Goal: Task Accomplishment & Management: Manage account settings

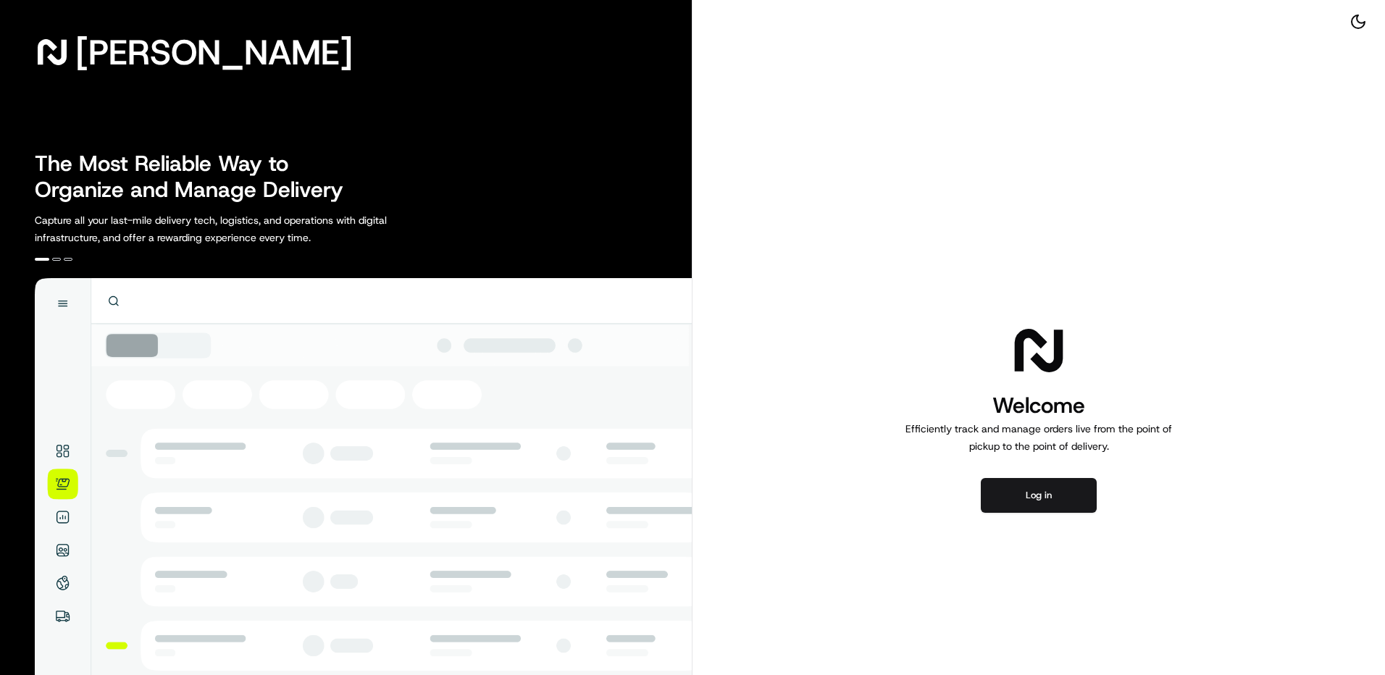
click at [1010, 484] on button "Log in" at bounding box center [1039, 495] width 116 height 35
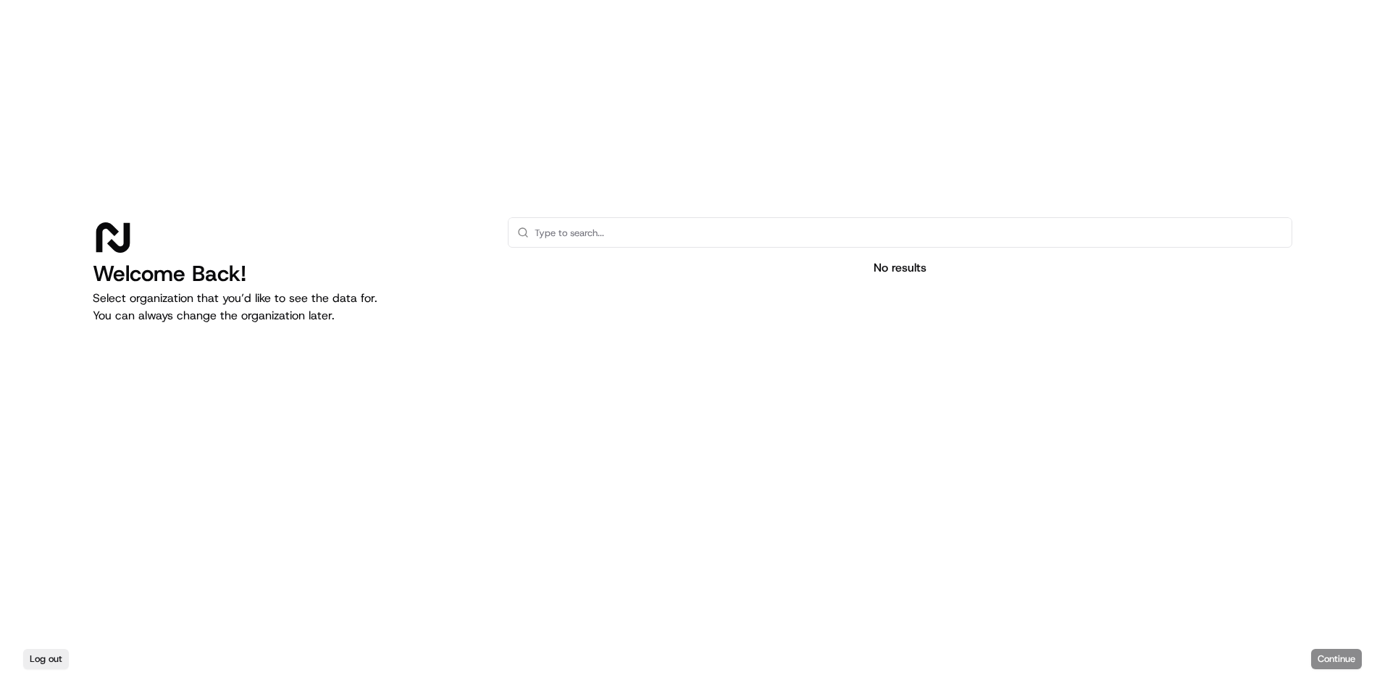
click at [779, 223] on input "text" at bounding box center [909, 232] width 748 height 29
click at [574, 243] on input "martinsfodstore" at bounding box center [909, 232] width 748 height 29
click at [735, 241] on input "martinsfoodstore" at bounding box center [909, 232] width 748 height 29
click at [1335, 649] on div "Log out Continue" at bounding box center [692, 659] width 1385 height 32
click at [704, 238] on input "martinsfoodstore" at bounding box center [909, 232] width 748 height 29
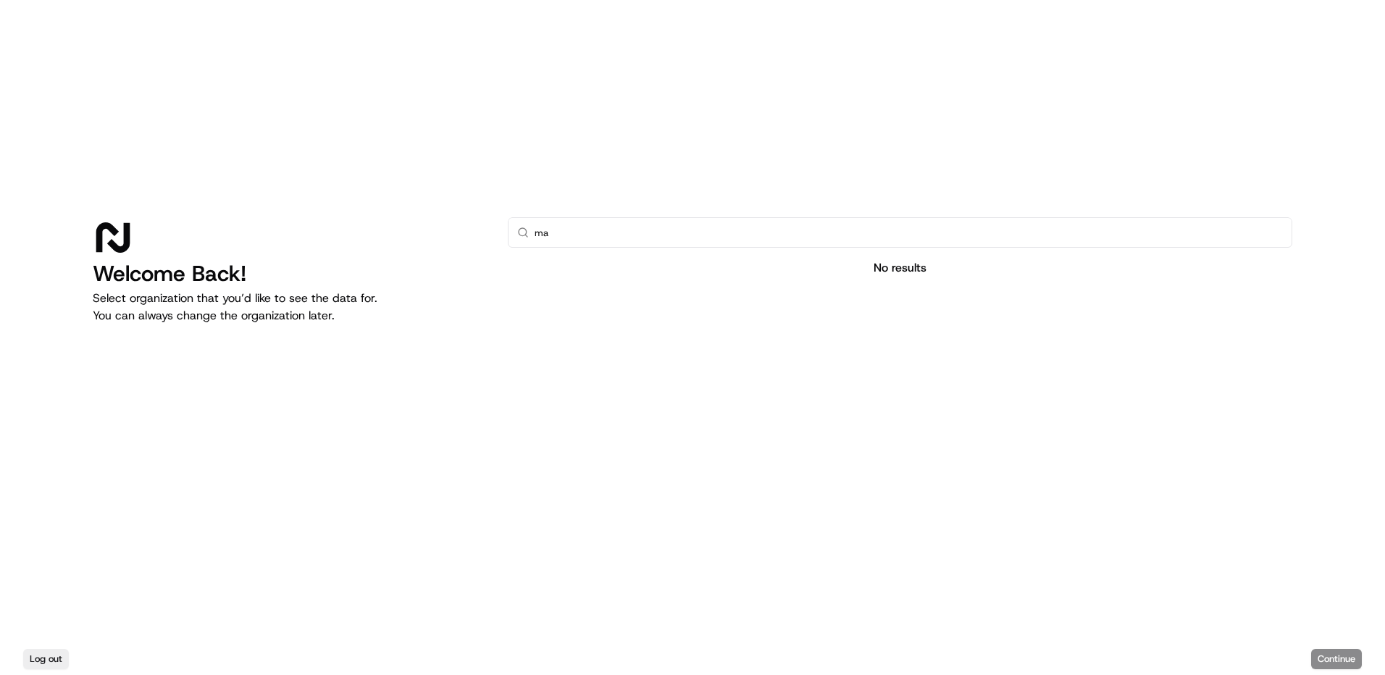
type input "m"
type input "giantcompany"
click at [906, 269] on div "No results" at bounding box center [900, 267] width 785 height 17
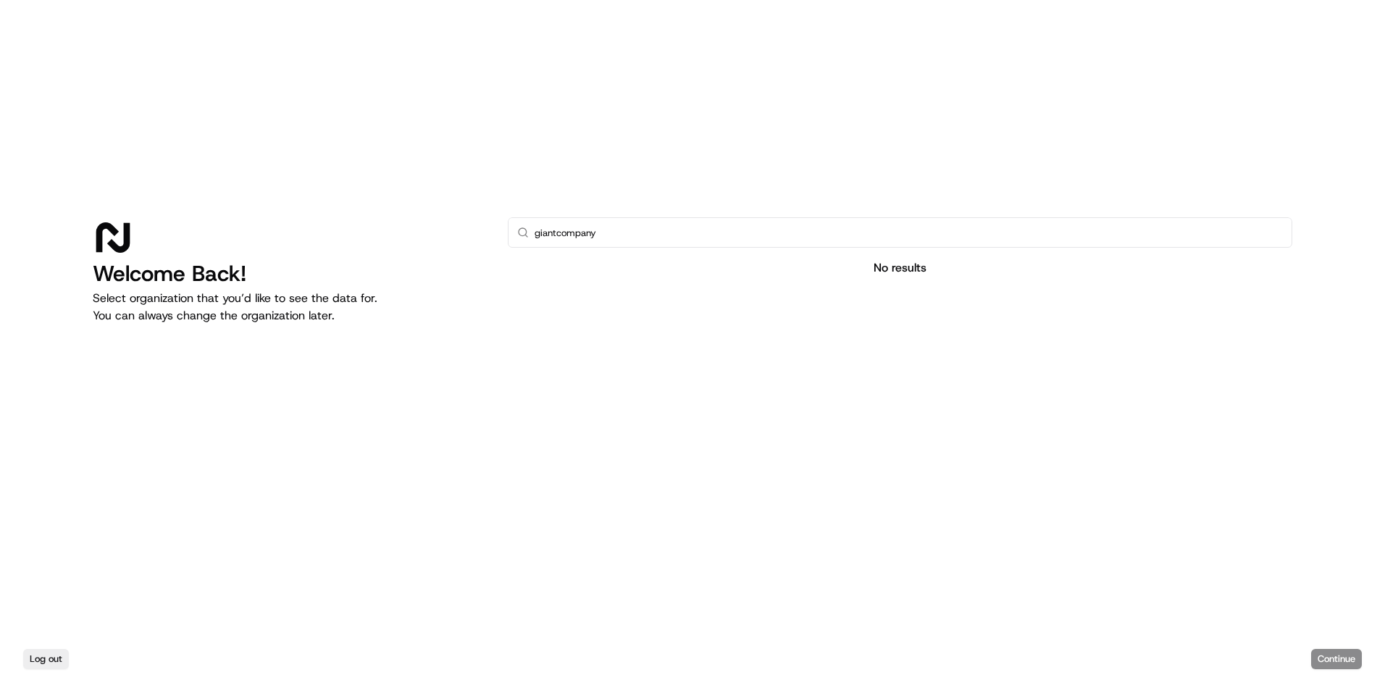
click at [1336, 669] on div "Log out Continue" at bounding box center [692, 659] width 1385 height 32
click at [1338, 661] on div "Log out Continue" at bounding box center [692, 659] width 1385 height 32
click at [777, 235] on input "text" at bounding box center [909, 232] width 748 height 29
click at [824, 239] on input "text" at bounding box center [909, 232] width 748 height 29
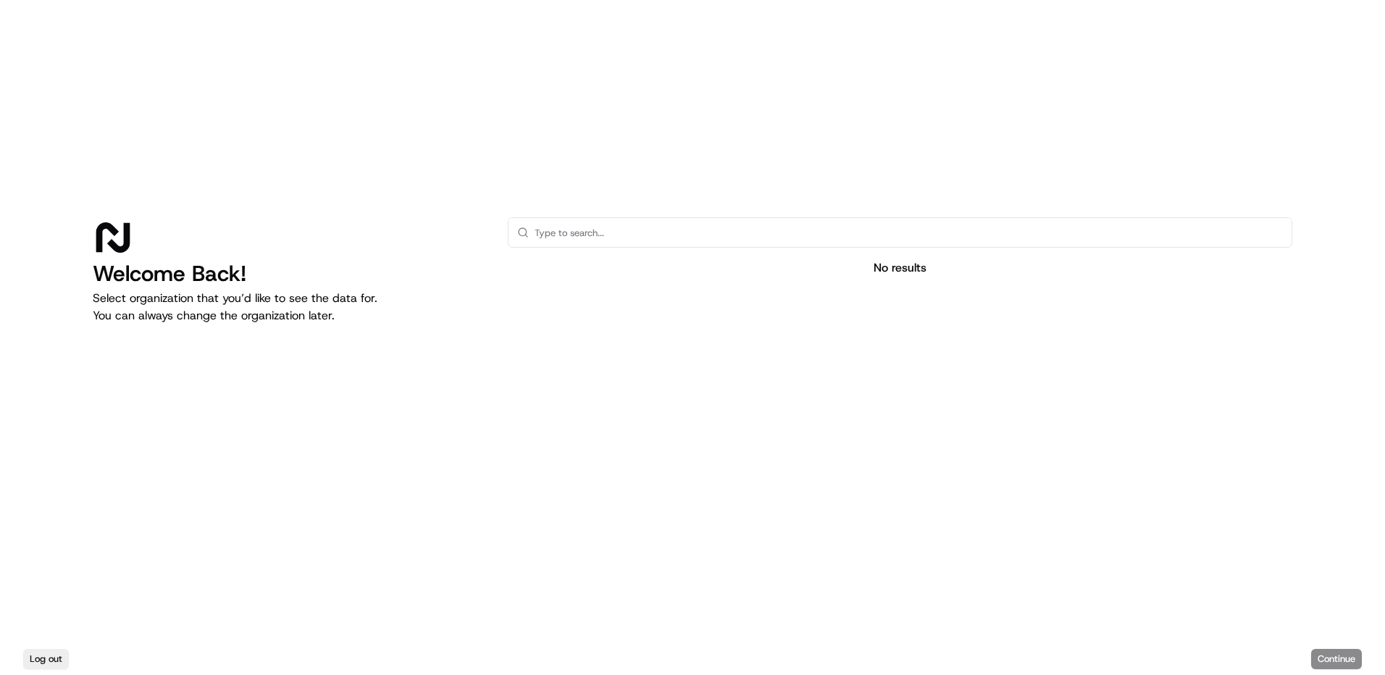
click at [679, 222] on input "text" at bounding box center [909, 232] width 748 height 29
click at [818, 239] on input "text" at bounding box center [909, 232] width 748 height 29
click at [869, 285] on div "No results" at bounding box center [900, 367] width 785 height 301
click at [887, 241] on input "text" at bounding box center [909, 232] width 748 height 29
click at [805, 296] on div at bounding box center [900, 403] width 785 height 230
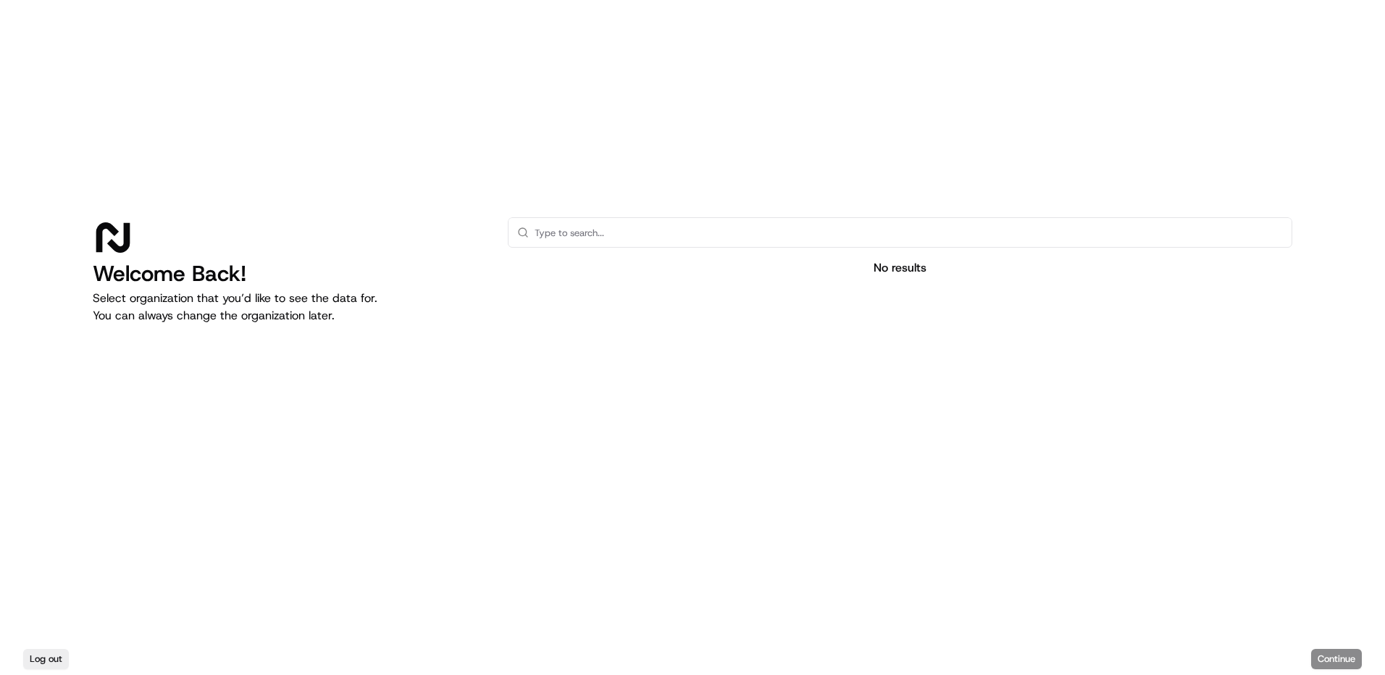
click at [770, 297] on div at bounding box center [900, 403] width 785 height 230
click at [644, 306] on div at bounding box center [900, 403] width 785 height 230
click at [561, 343] on div at bounding box center [900, 403] width 785 height 230
click at [593, 281] on div "No results" at bounding box center [900, 367] width 785 height 301
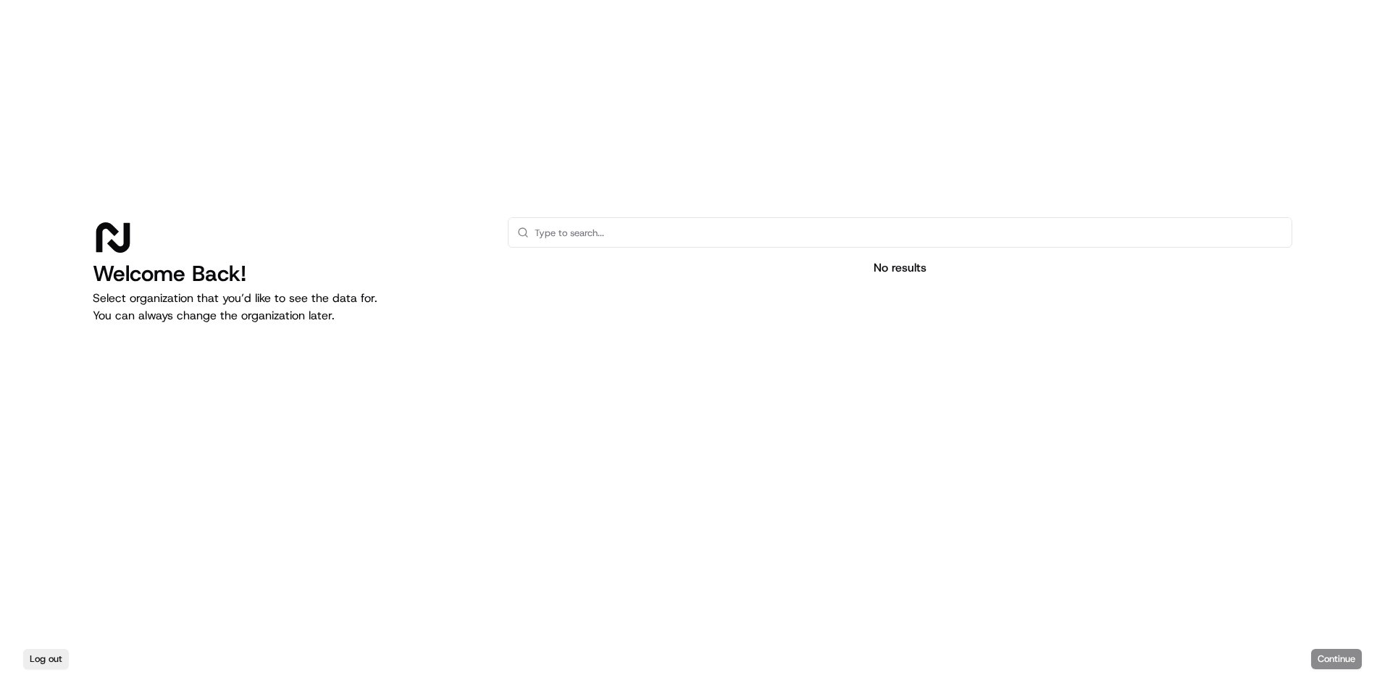
click at [753, 298] on div at bounding box center [900, 403] width 785 height 230
click at [45, 661] on button "Log out" at bounding box center [46, 659] width 46 height 20
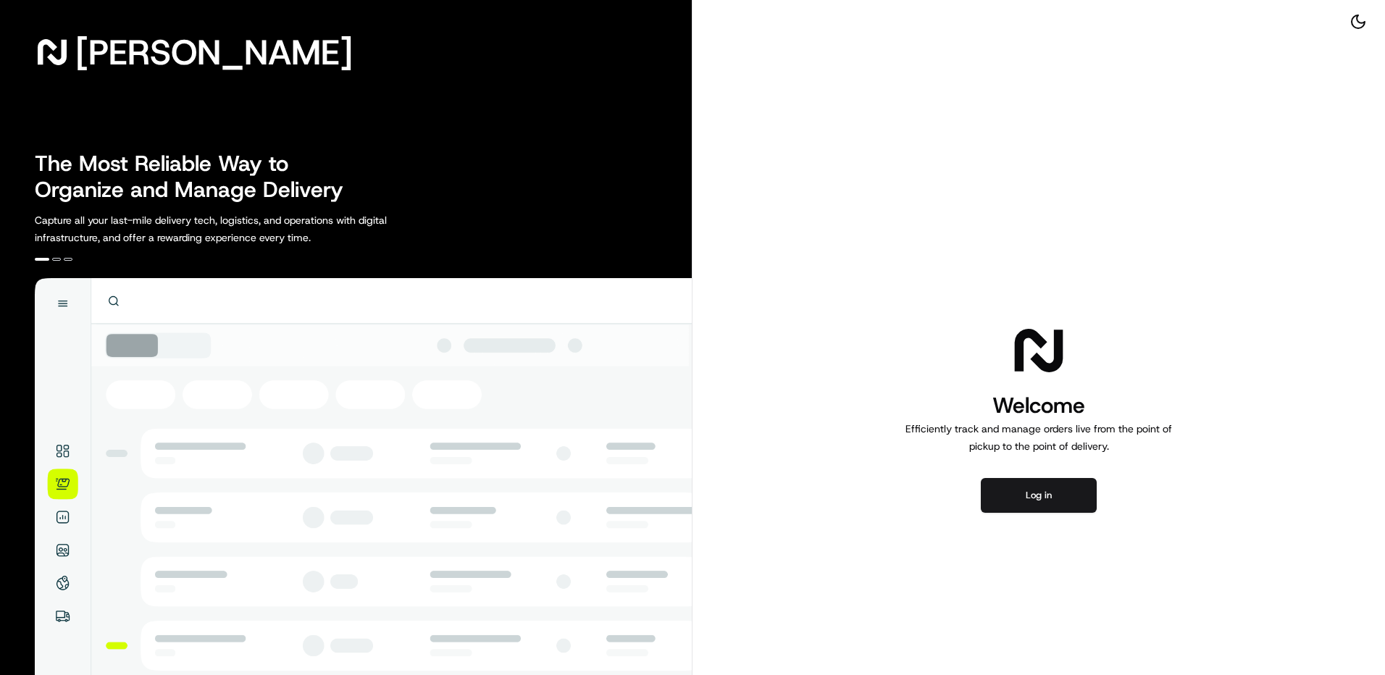
click at [1032, 494] on button "Log in" at bounding box center [1039, 495] width 116 height 35
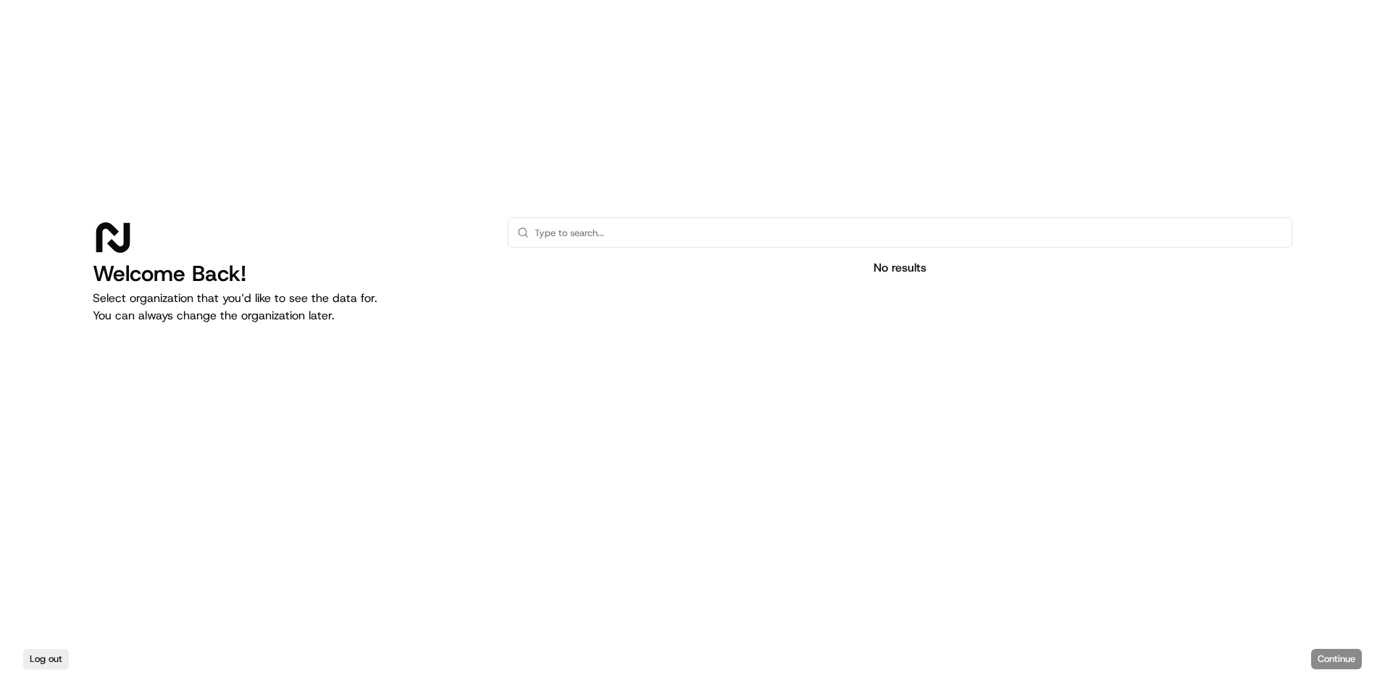
click at [714, 236] on input "text" at bounding box center [909, 232] width 748 height 29
drag, startPoint x: 854, startPoint y: 254, endPoint x: 866, endPoint y: 265, distance: 16.4
click at [858, 259] on div "No results" at bounding box center [900, 367] width 785 height 301
click at [911, 285] on div "No results" at bounding box center [900, 367] width 785 height 301
click at [912, 263] on div "No results" at bounding box center [900, 267] width 785 height 17
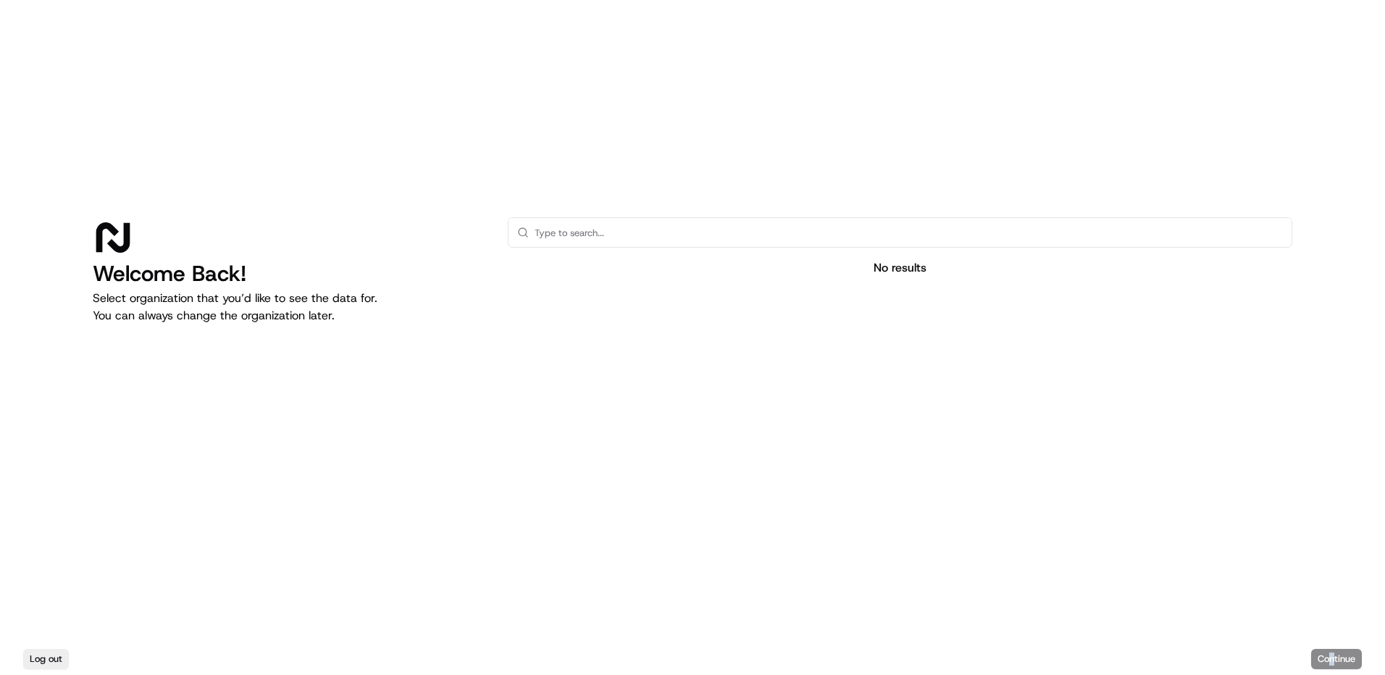
click at [1332, 651] on div "Log out Continue" at bounding box center [692, 659] width 1385 height 32
click at [1329, 651] on div "Log out Continue" at bounding box center [692, 659] width 1385 height 32
click at [1329, 652] on div "Log out Continue" at bounding box center [692, 659] width 1385 height 32
drag, startPoint x: 464, startPoint y: 181, endPoint x: 540, endPoint y: 214, distance: 82.8
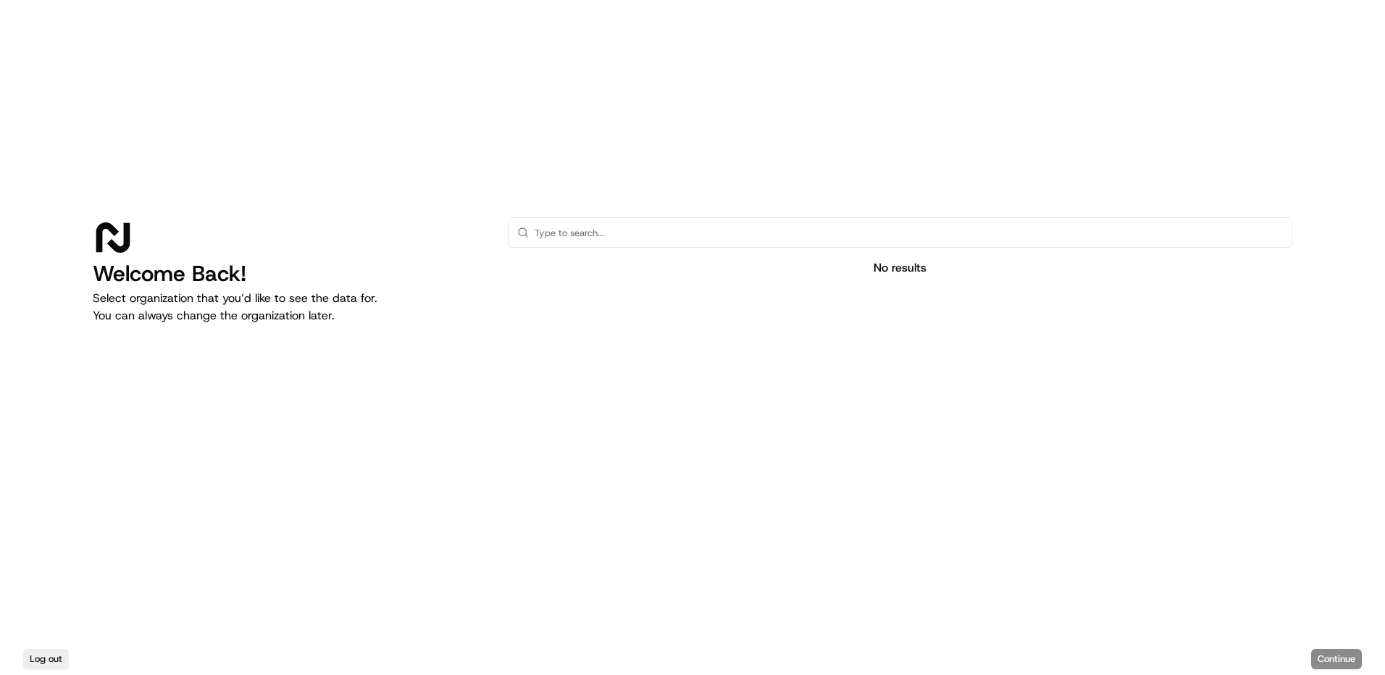
click at [485, 189] on div "Welcome Back! Select organization that you’d like to see the data for. You can …" at bounding box center [692, 321] width 1385 height 643
click at [559, 222] on input "text" at bounding box center [909, 232] width 748 height 29
drag, startPoint x: 628, startPoint y: 246, endPoint x: 637, endPoint y: 262, distance: 18.8
click at [637, 251] on div "martins No results" at bounding box center [900, 367] width 785 height 301
type input "martins"
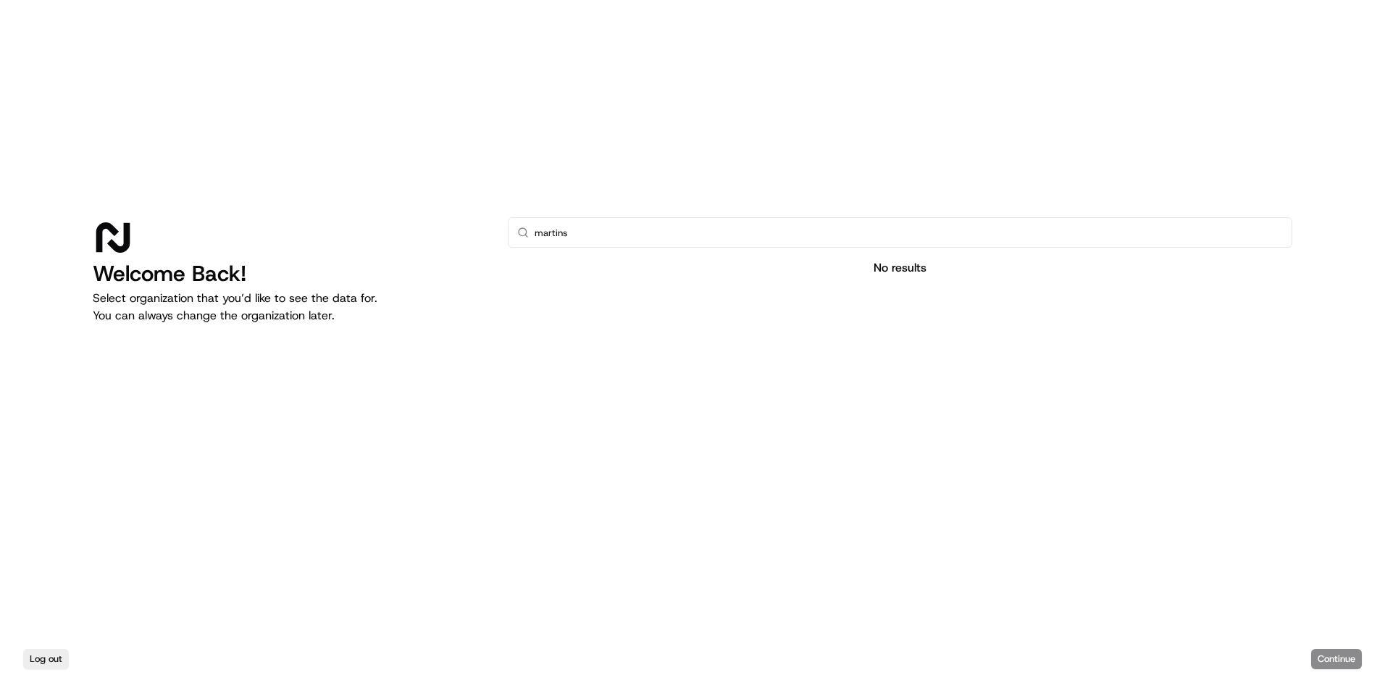
drag, startPoint x: 637, startPoint y: 263, endPoint x: 684, endPoint y: 278, distance: 49.5
click at [642, 267] on div "No results" at bounding box center [900, 267] width 785 height 17
drag, startPoint x: 939, startPoint y: 290, endPoint x: 927, endPoint y: 230, distance: 61.4
click at [939, 286] on div "martins No results" at bounding box center [900, 367] width 785 height 301
click at [927, 230] on input "martins" at bounding box center [909, 232] width 748 height 29
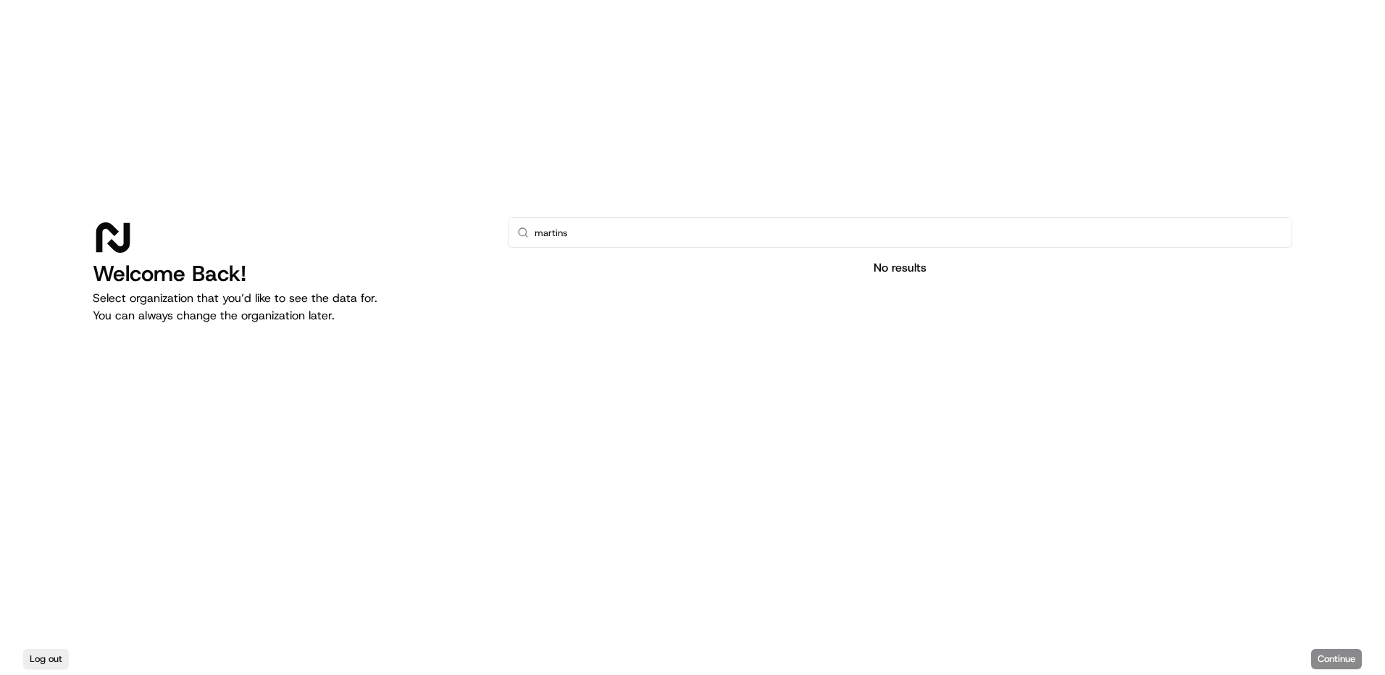
click at [1318, 661] on div "Log out Continue" at bounding box center [692, 659] width 1385 height 32
click at [1319, 657] on div "Log out Continue" at bounding box center [692, 659] width 1385 height 32
